Goal: Task Accomplishment & Management: Manage account settings

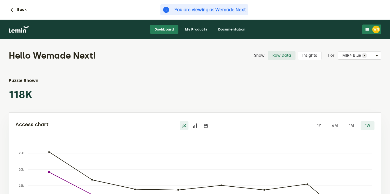
click at [197, 27] on link "My Products" at bounding box center [196, 29] width 31 height 9
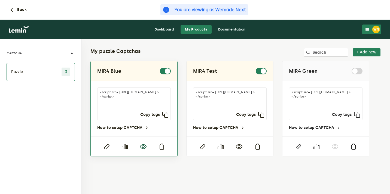
click at [143, 145] on icon "button" at bounding box center [143, 146] width 7 height 7
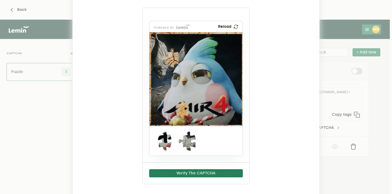
click at [337, 29] on ngb-modal-window "MIR4 Blue powered by Reload Verify The CAPTCHA" at bounding box center [196, 97] width 392 height 194
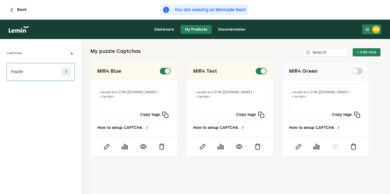
click at [382, 31] on nav "Dashboard My Products Documentation WN WN Wemade Next [EMAIL_ADDRESS][DOMAIN_NA…" at bounding box center [195, 30] width 390 height 20
click at [379, 31] on div "WN" at bounding box center [376, 30] width 8 height 8
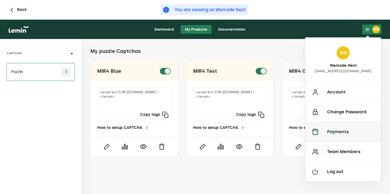
click at [354, 141] on button "Payments" at bounding box center [343, 132] width 76 height 20
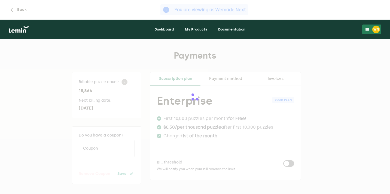
click at [273, 75] on link "Invoices" at bounding box center [276, 78] width 50 height 13
